Goal: Navigation & Orientation: Find specific page/section

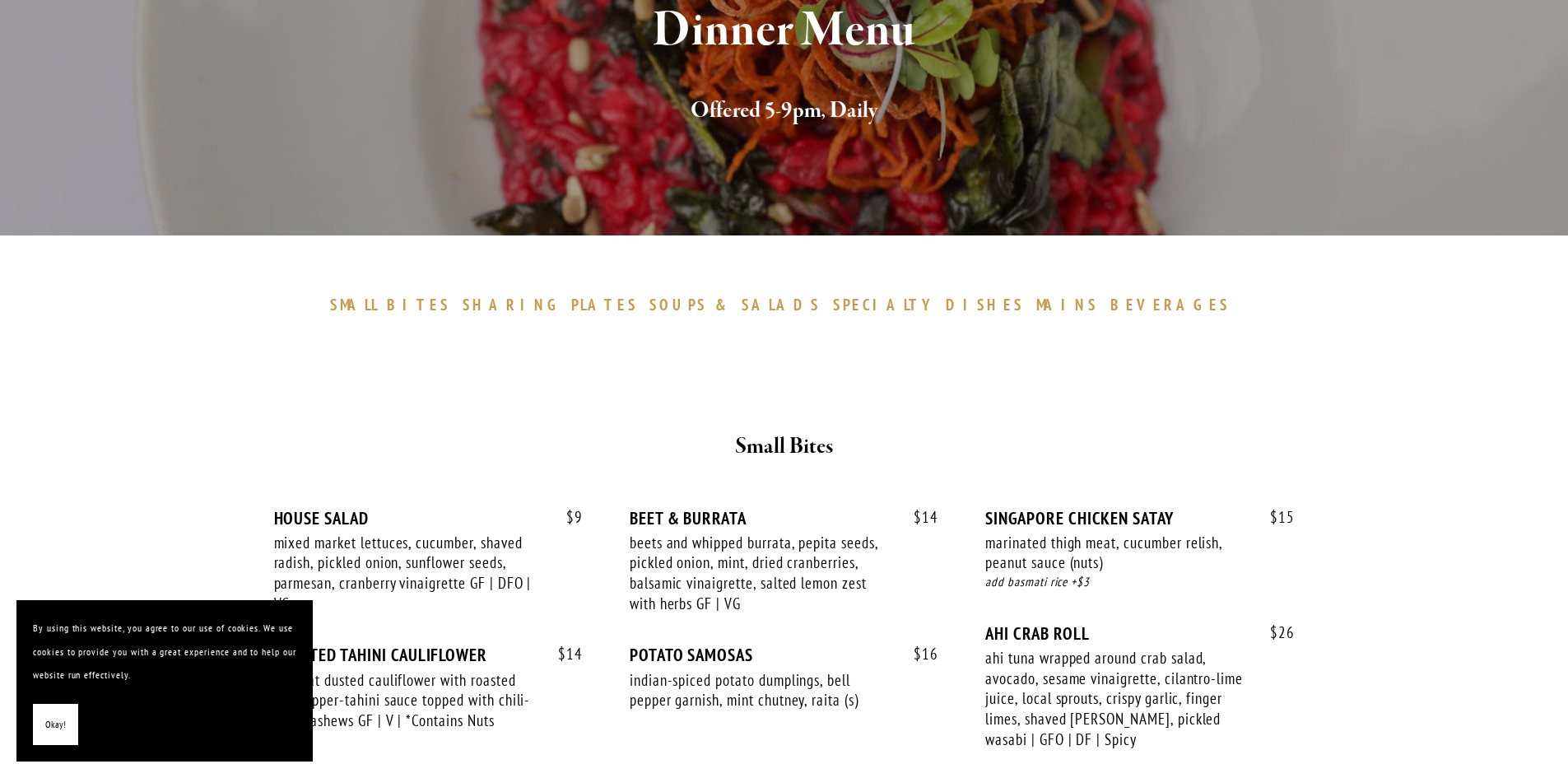
scroll to position [247, 0]
click at [946, 310] on span "DISHES" at bounding box center [985, 303] width 78 height 20
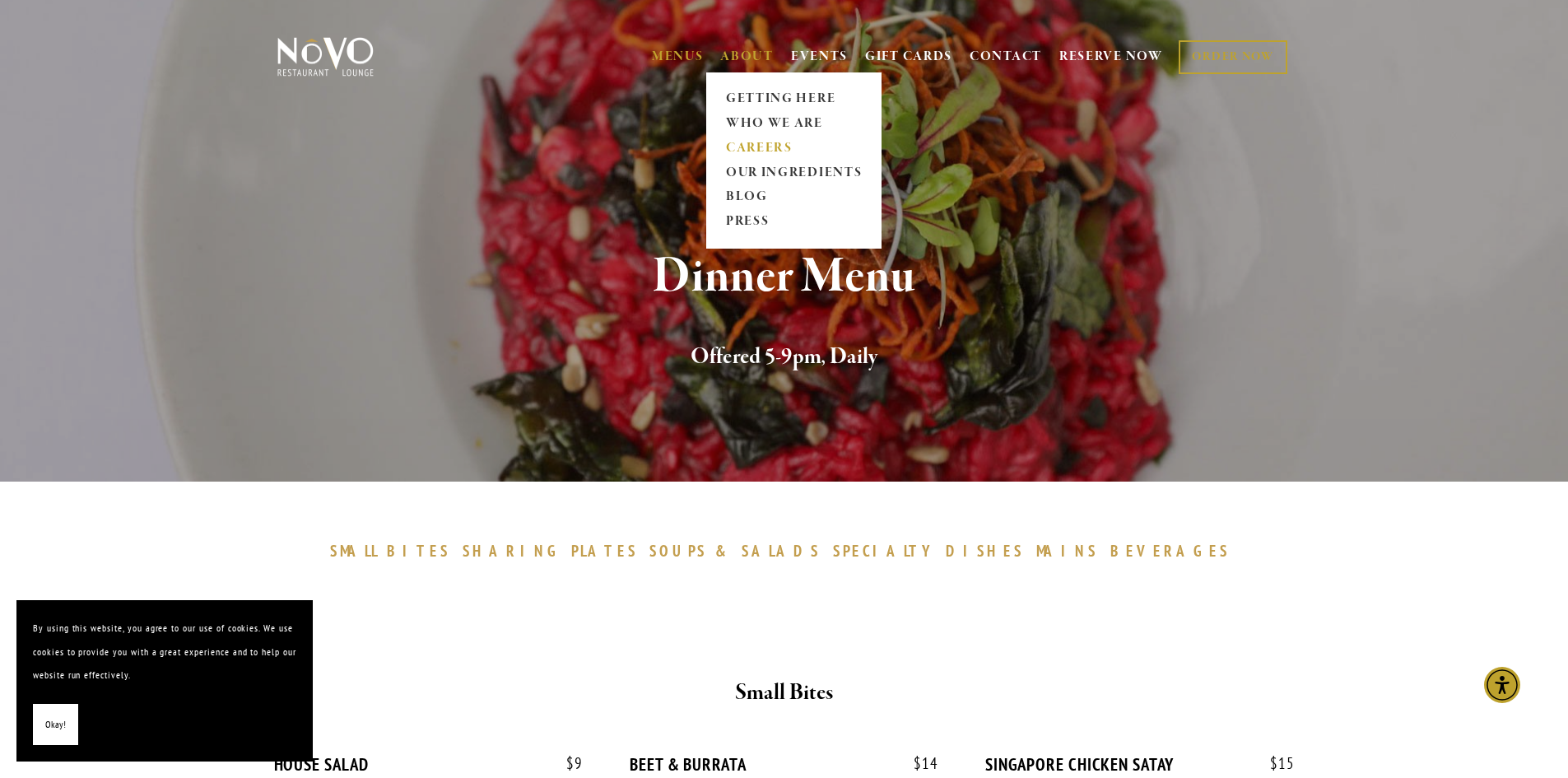
click at [753, 146] on link "CAREERS" at bounding box center [794, 148] width 146 height 25
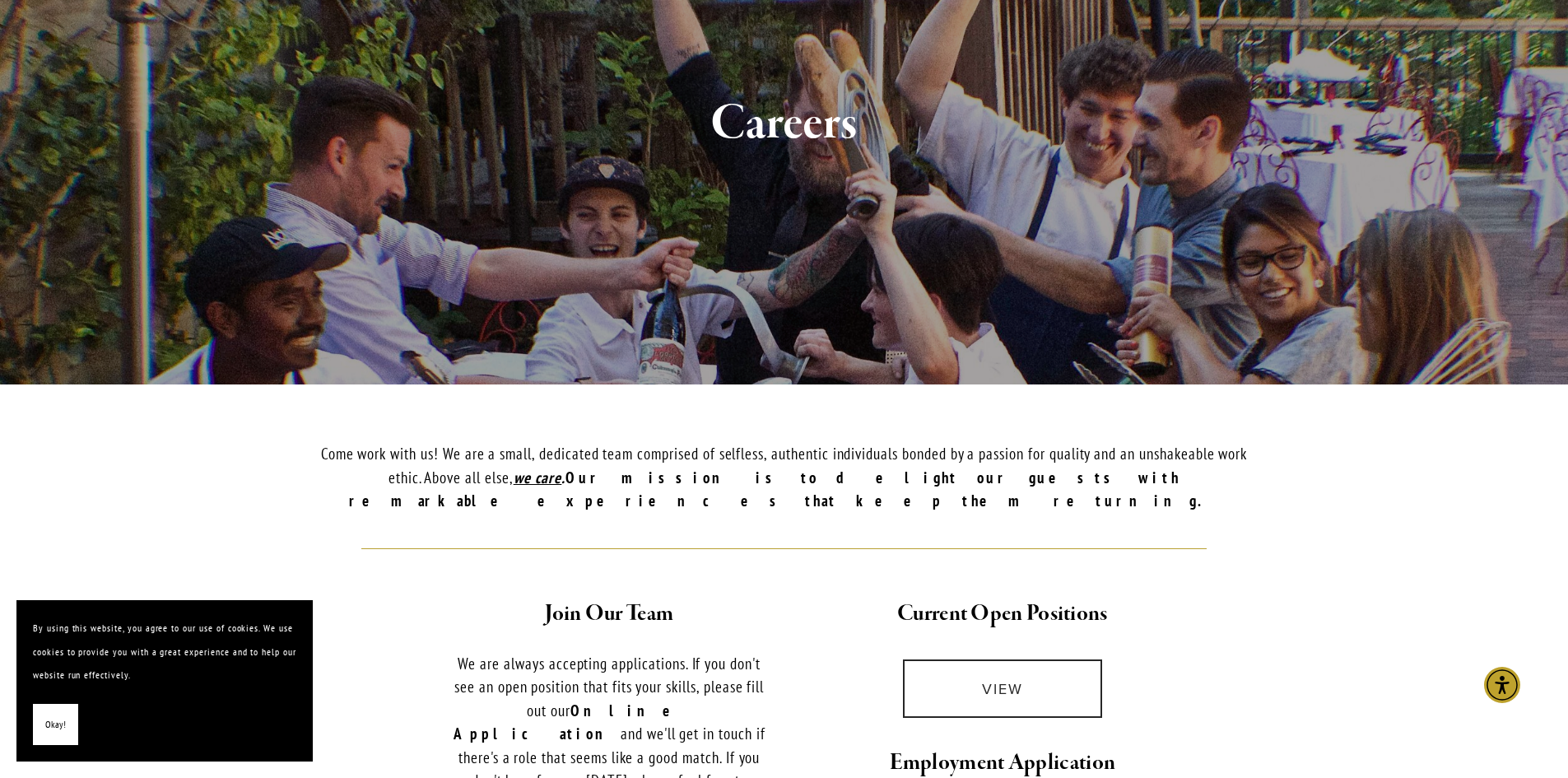
scroll to position [494, 0]
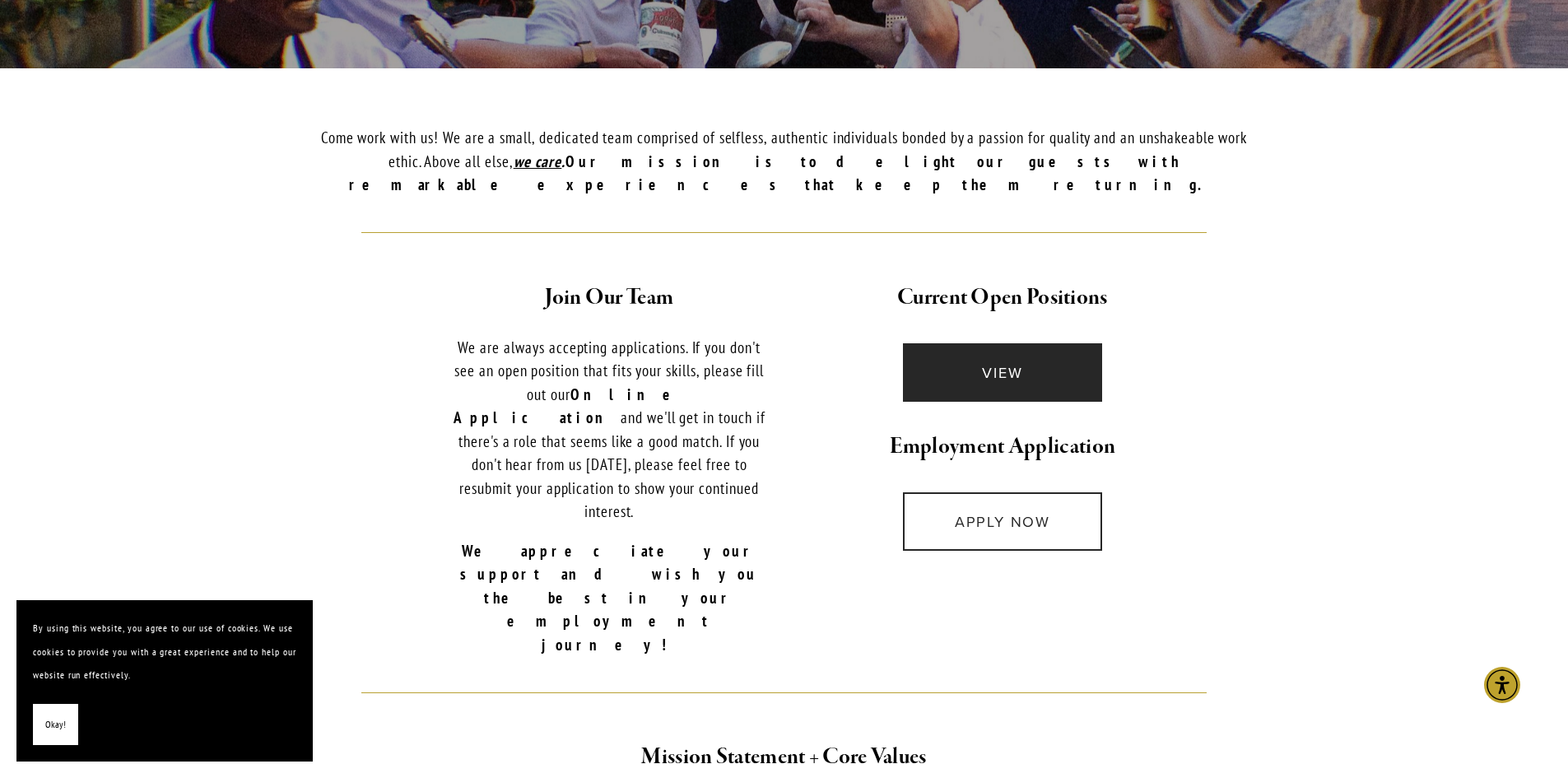
click at [1062, 359] on link "VIEW" at bounding box center [1003, 372] width 200 height 58
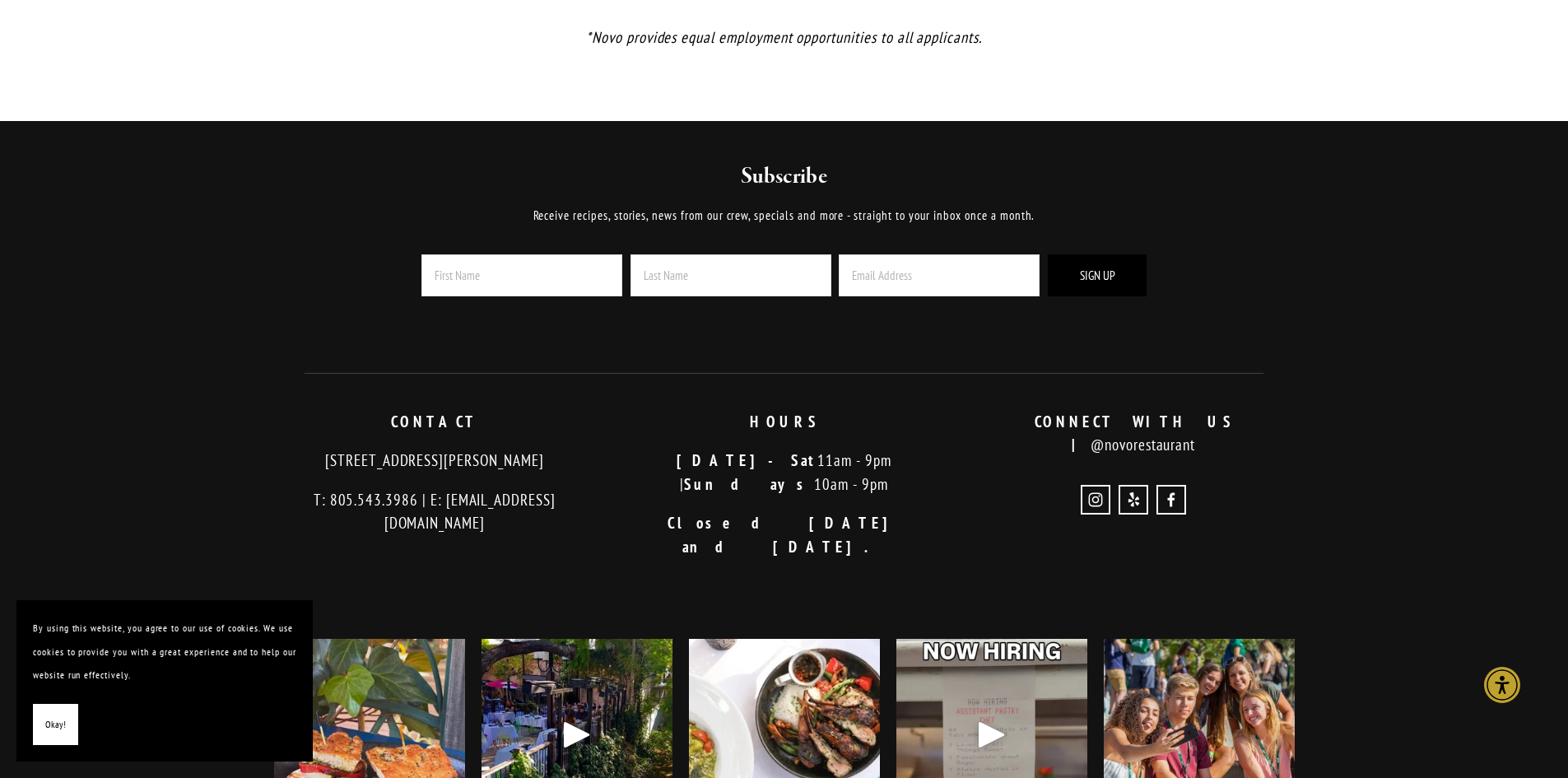
scroll to position [1646, 0]
